Goal: Task Accomplishment & Management: Use online tool/utility

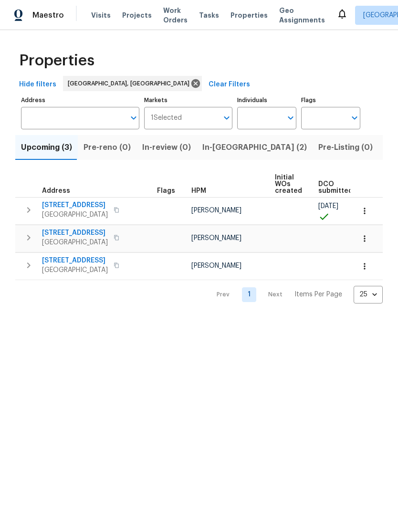
click at [384, 145] on span "Listed (25)" at bounding box center [404, 147] width 41 height 13
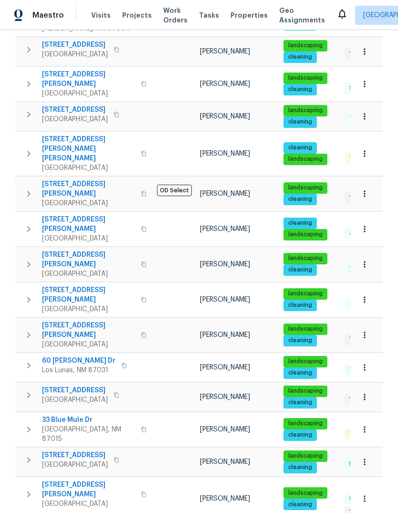
scroll to position [327, 0]
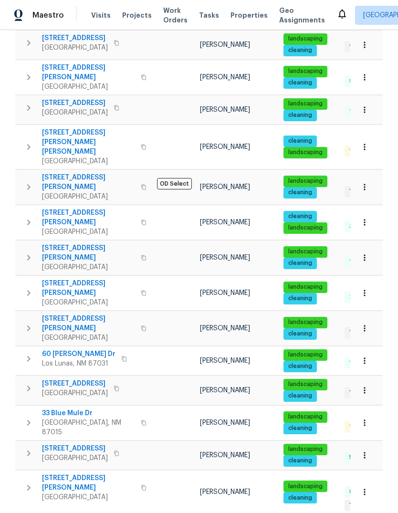
click at [21, 279] on button "button" at bounding box center [28, 293] width 19 height 29
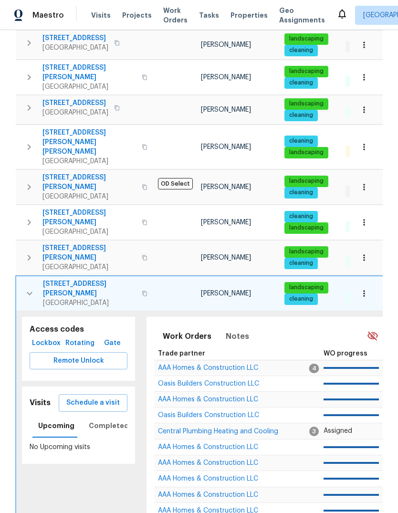
click at [95, 397] on span "Schedule a visit" at bounding box center [92, 403] width 53 height 12
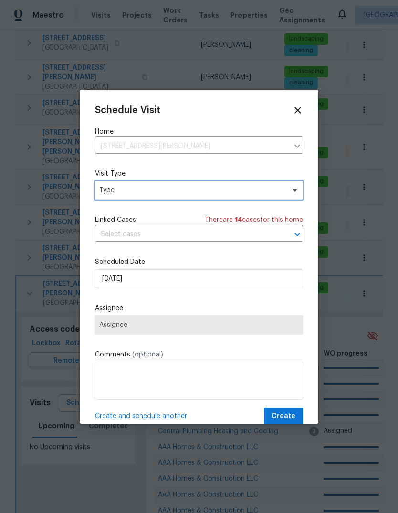
click at [136, 193] on span "Type" at bounding box center [192, 191] width 186 height 10
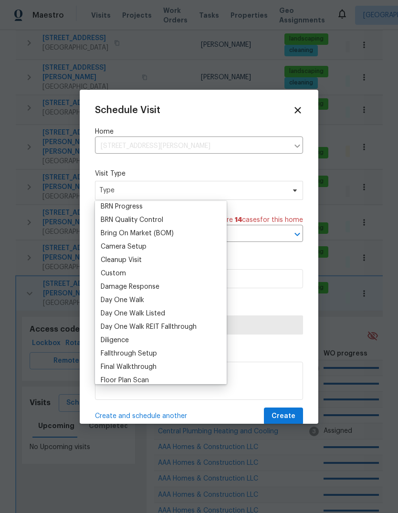
scroll to position [82, 0]
click at [122, 265] on div "Cleanup Visit" at bounding box center [121, 261] width 41 height 10
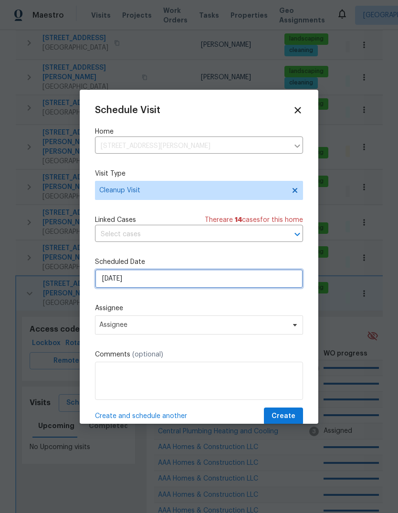
click at [156, 285] on input "[DATE]" at bounding box center [199, 278] width 208 height 19
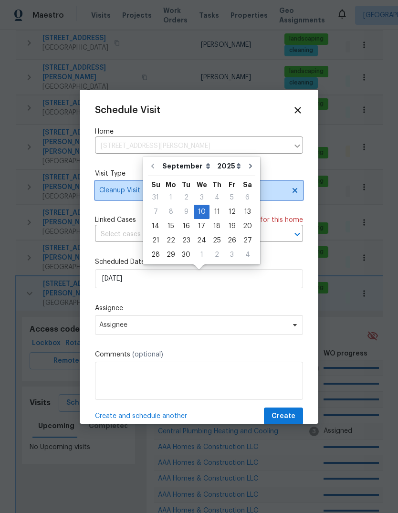
click at [116, 194] on span "Cleanup Visit" at bounding box center [192, 191] width 186 height 10
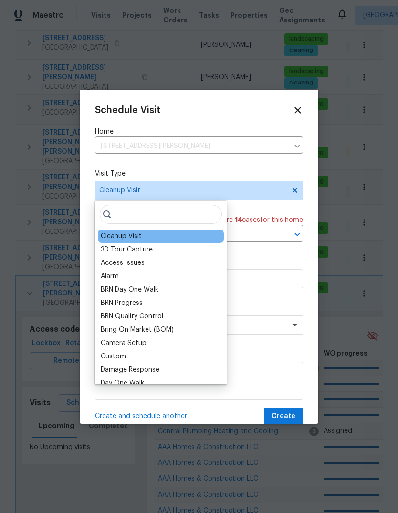
click at [113, 360] on div "Custom" at bounding box center [113, 357] width 25 height 10
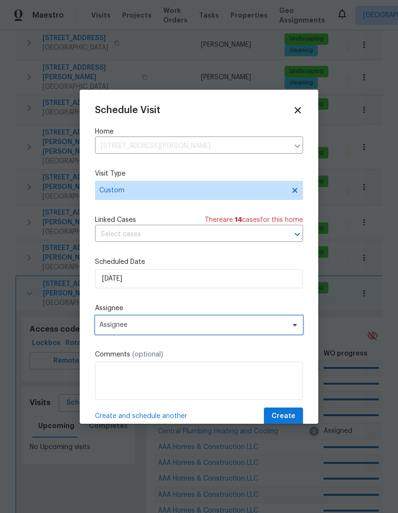
click at [148, 324] on span "Assignee" at bounding box center [192, 325] width 187 height 8
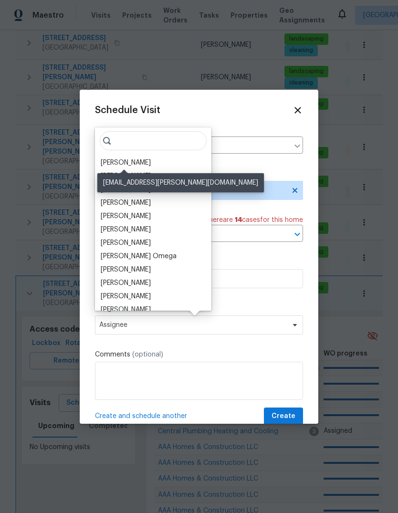
click at [136, 163] on div "[PERSON_NAME]" at bounding box center [126, 163] width 50 height 10
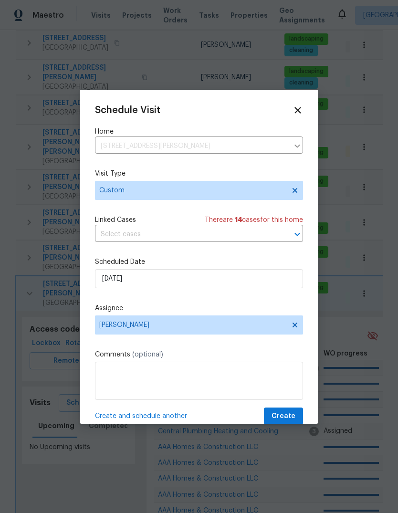
click at [297, 112] on icon at bounding box center [298, 110] width 6 height 6
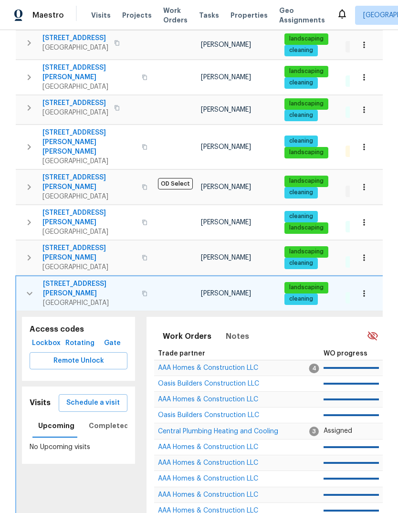
click at [26, 288] on icon "button" at bounding box center [29, 293] width 11 height 11
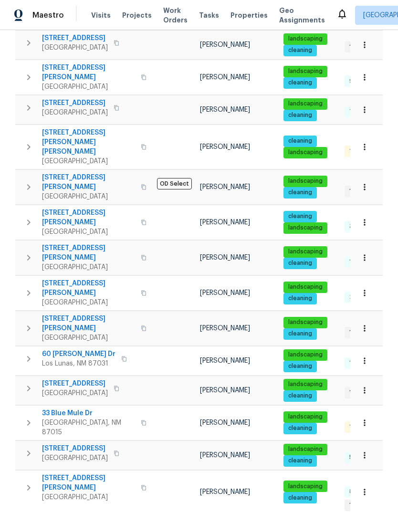
click at [237, 16] on span "Properties" at bounding box center [249, 16] width 37 height 10
click at [233, 16] on span "Properties" at bounding box center [249, 16] width 37 height 10
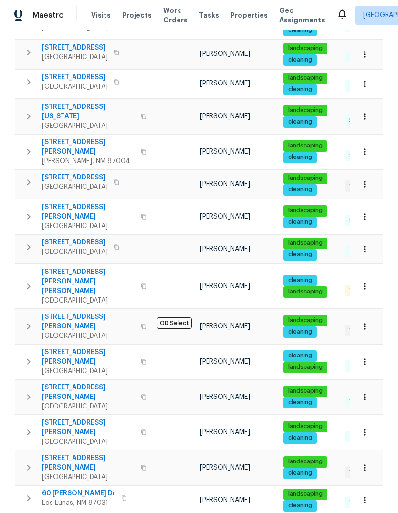
scroll to position [190, 0]
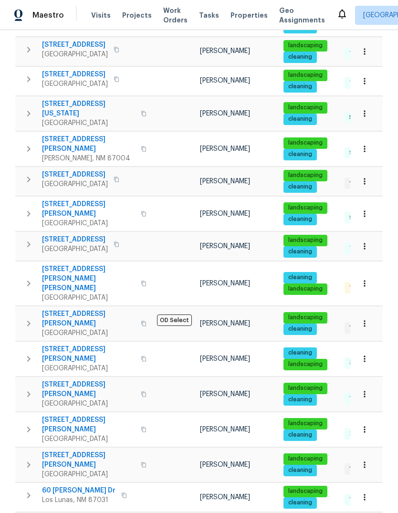
click at [76, 170] on span "802 Pinetree Rd SE" at bounding box center [75, 175] width 66 height 10
click at [88, 265] on span "3432 Morgan Meadows Dr NE" at bounding box center [88, 279] width 93 height 29
click at [337, 13] on icon at bounding box center [342, 13] width 11 height 11
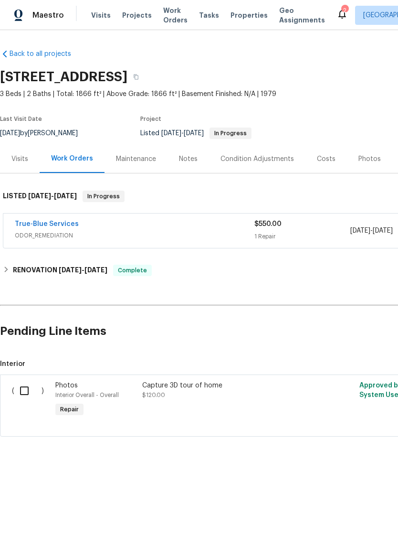
click at [104, 233] on span "ODOR_REMEDIATION" at bounding box center [135, 236] width 240 height 10
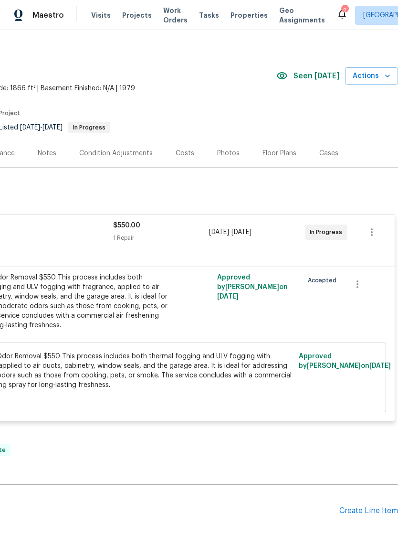
scroll to position [6, 141]
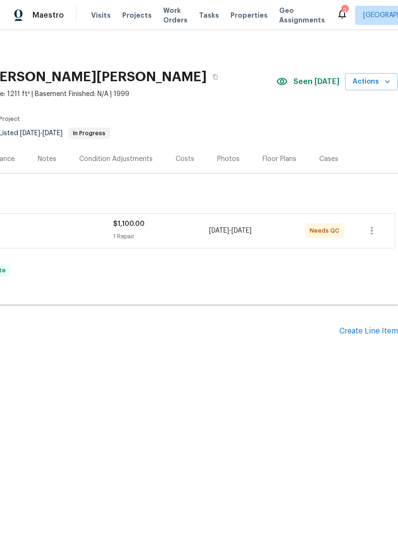
scroll to position [0, 141]
click at [215, 225] on div "[DATE] - [DATE]" at bounding box center [257, 230] width 96 height 23
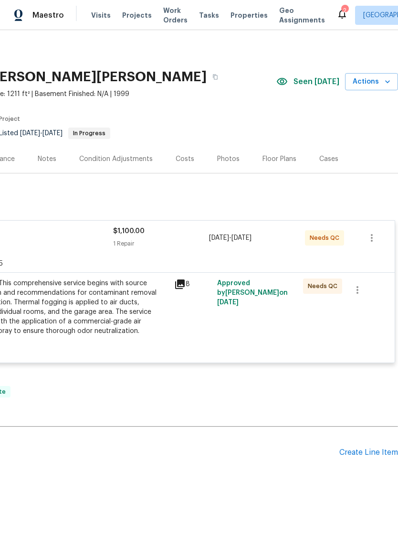
click at [192, 306] on div "8" at bounding box center [192, 311] width 43 height 73
click at [190, 241] on div "1 Repair" at bounding box center [161, 244] width 96 height 10
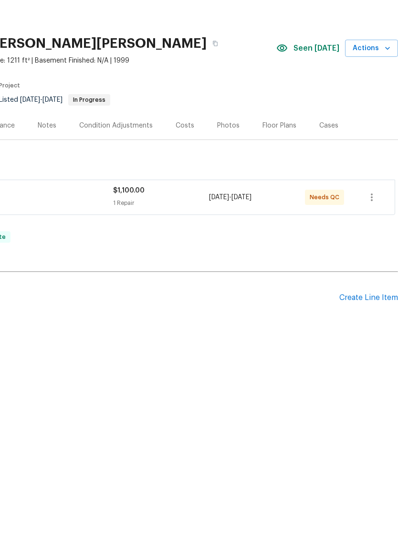
scroll to position [0, 0]
click at [196, 219] on div "$1,100.00" at bounding box center [161, 224] width 96 height 10
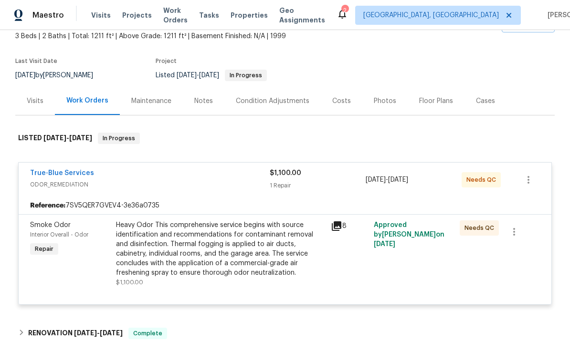
scroll to position [56, 0]
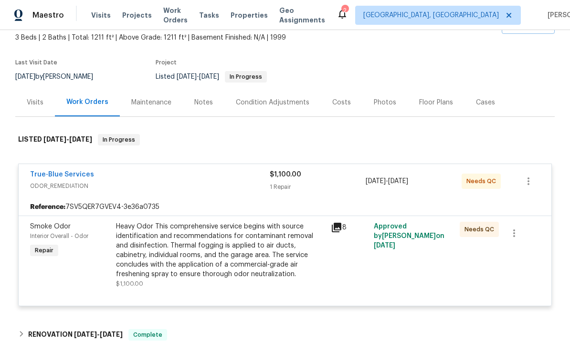
click at [243, 222] on div "Heavy Odor This comprehensive service begins with source identification and rec…" at bounding box center [220, 250] width 209 height 57
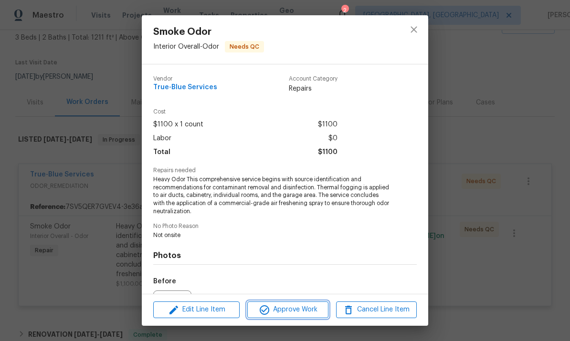
click at [287, 306] on span "Approve Work" at bounding box center [287, 310] width 75 height 12
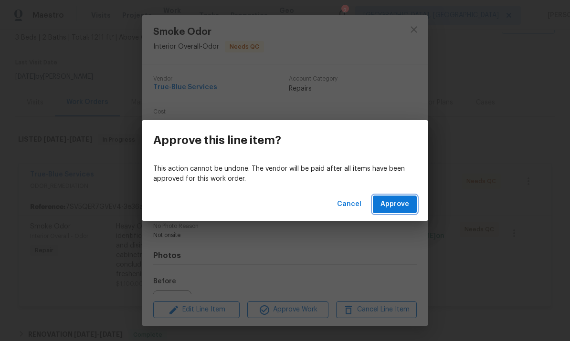
click at [397, 201] on span "Approve" at bounding box center [395, 205] width 29 height 12
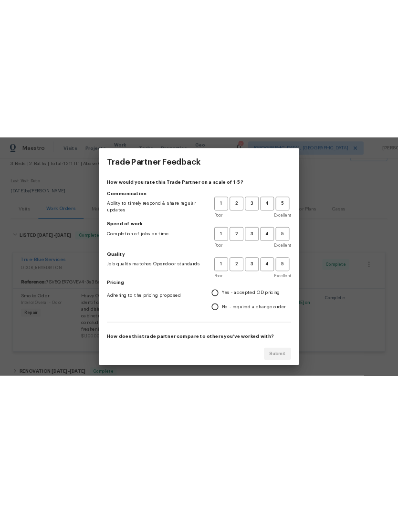
scroll to position [0, 0]
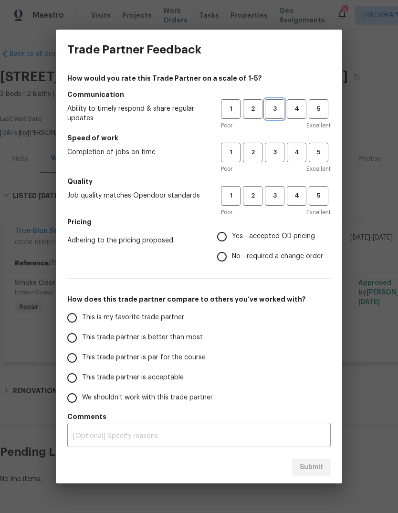
click at [273, 105] on span "3" at bounding box center [275, 109] width 18 height 11
click at [279, 152] on span "3" at bounding box center [275, 152] width 18 height 11
click at [279, 191] on span "3" at bounding box center [275, 196] width 18 height 11
click at [224, 234] on input "Yes - accepted OD pricing" at bounding box center [222, 237] width 20 height 20
radio input "true"
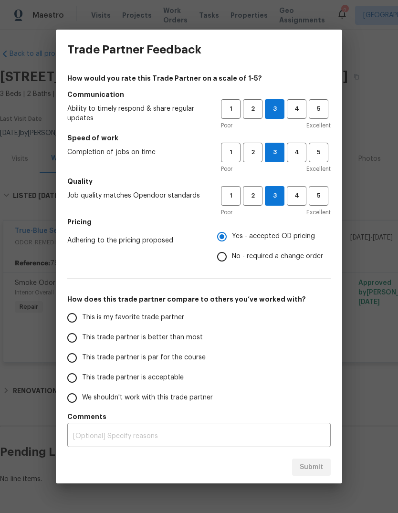
click at [74, 338] on input "This trade partner is better than most" at bounding box center [72, 338] width 20 height 20
click at [311, 475] on button "Submit" at bounding box center [311, 468] width 39 height 18
radio input "true"
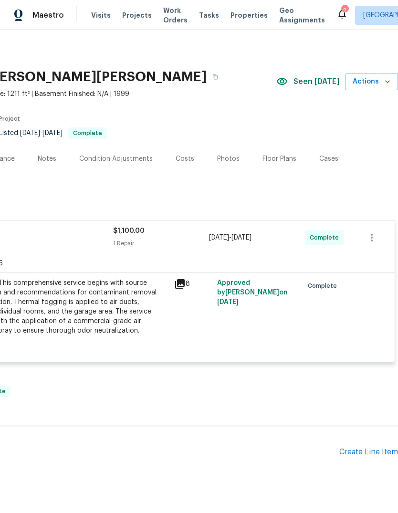
scroll to position [0, 141]
